Goal: Check status

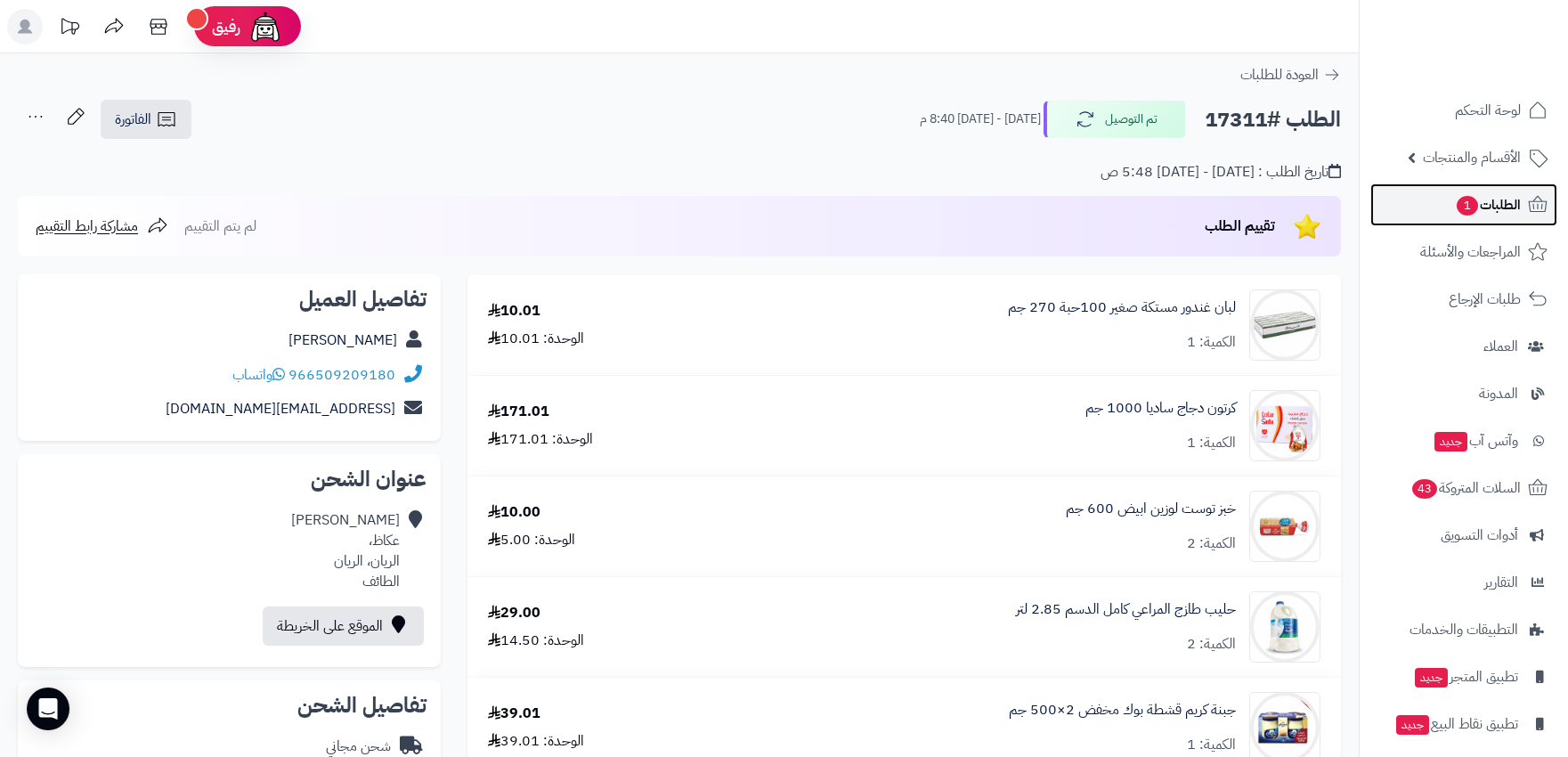
click at [1491, 192] on span "الطلبات 1" at bounding box center [1487, 204] width 66 height 25
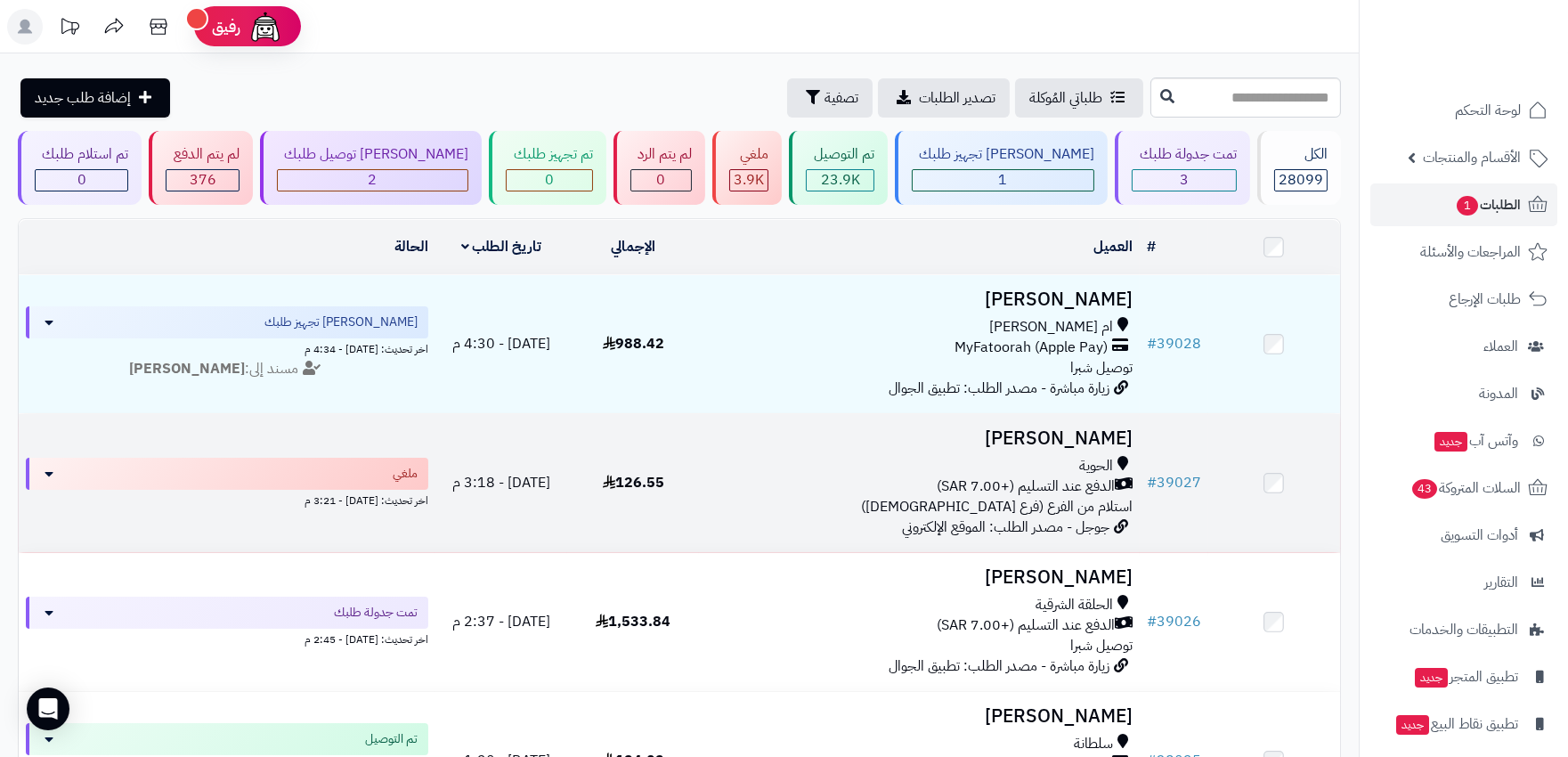
click at [815, 468] on div "الحوية" at bounding box center [918, 466] width 425 height 21
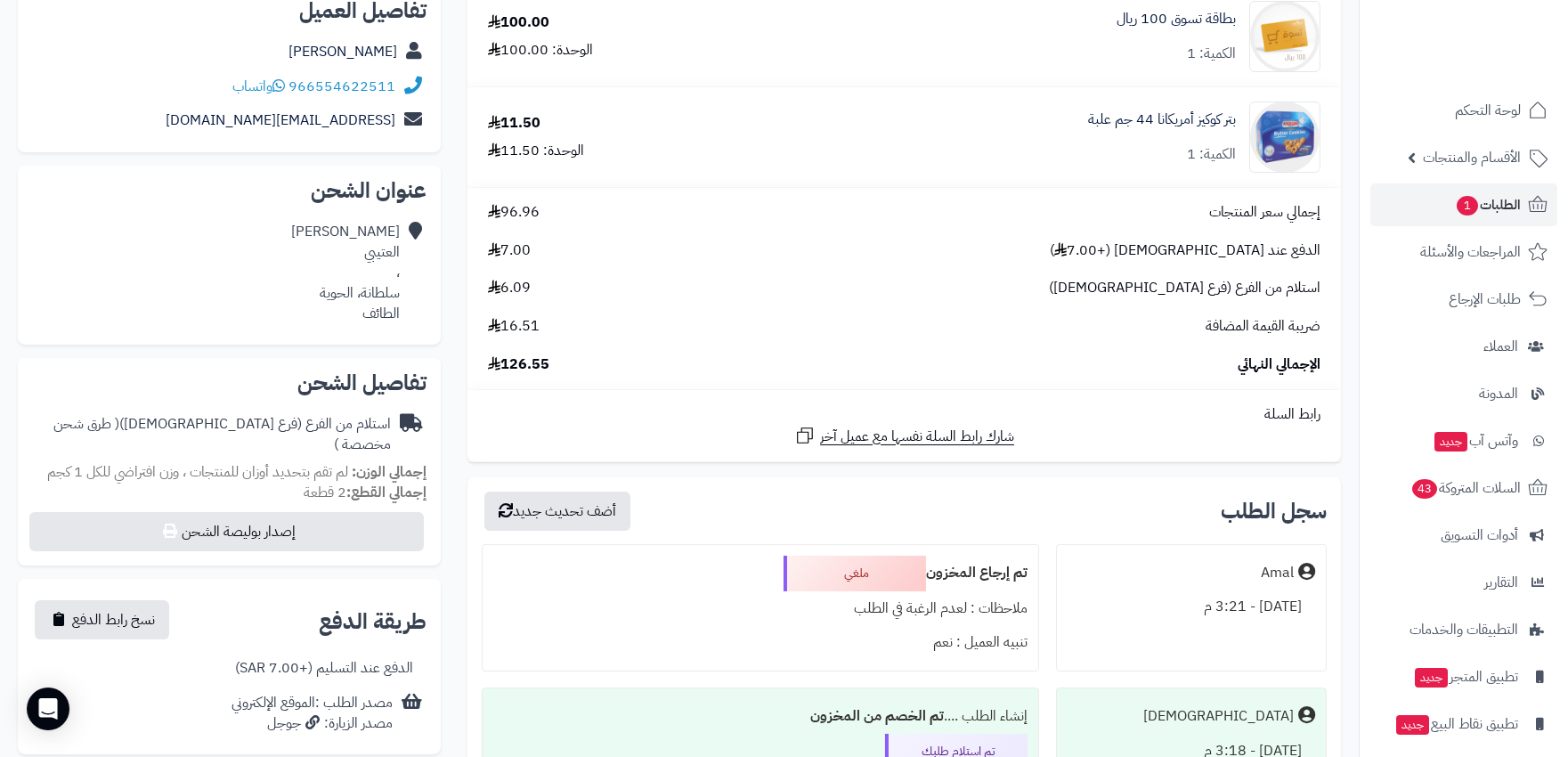
scroll to position [99, 0]
